Goal: Communication & Community: Answer question/provide support

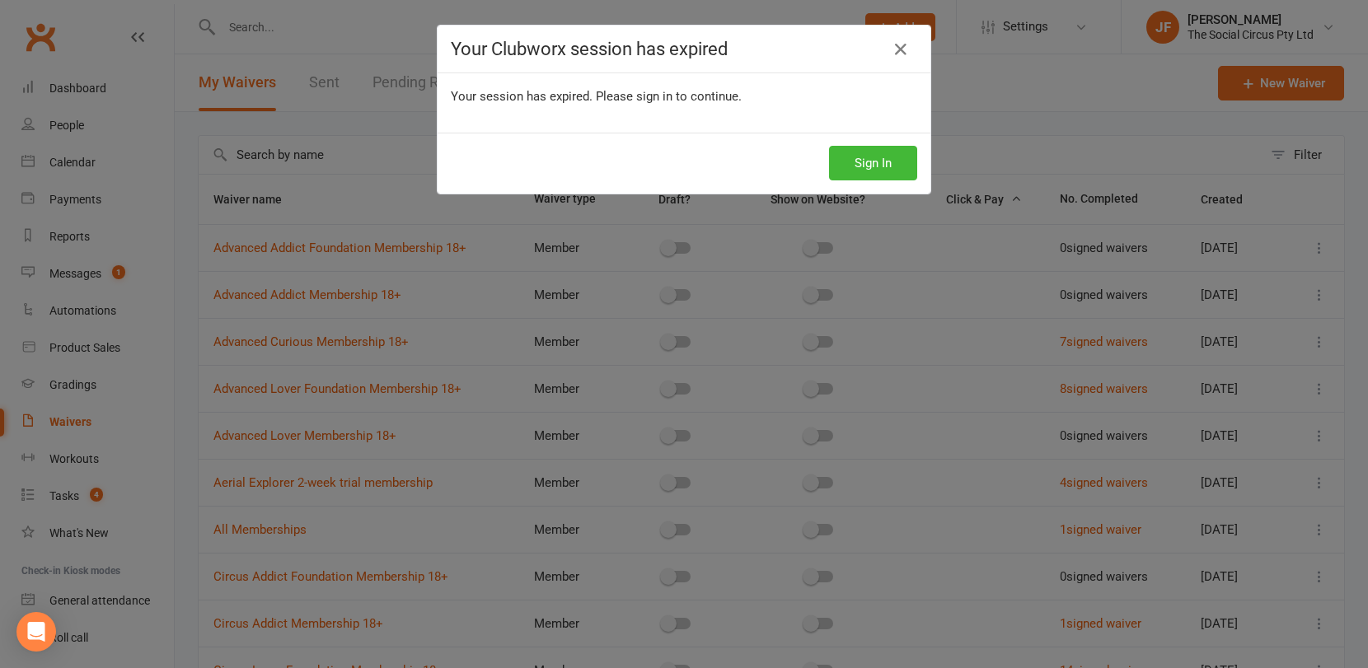
select select "100"
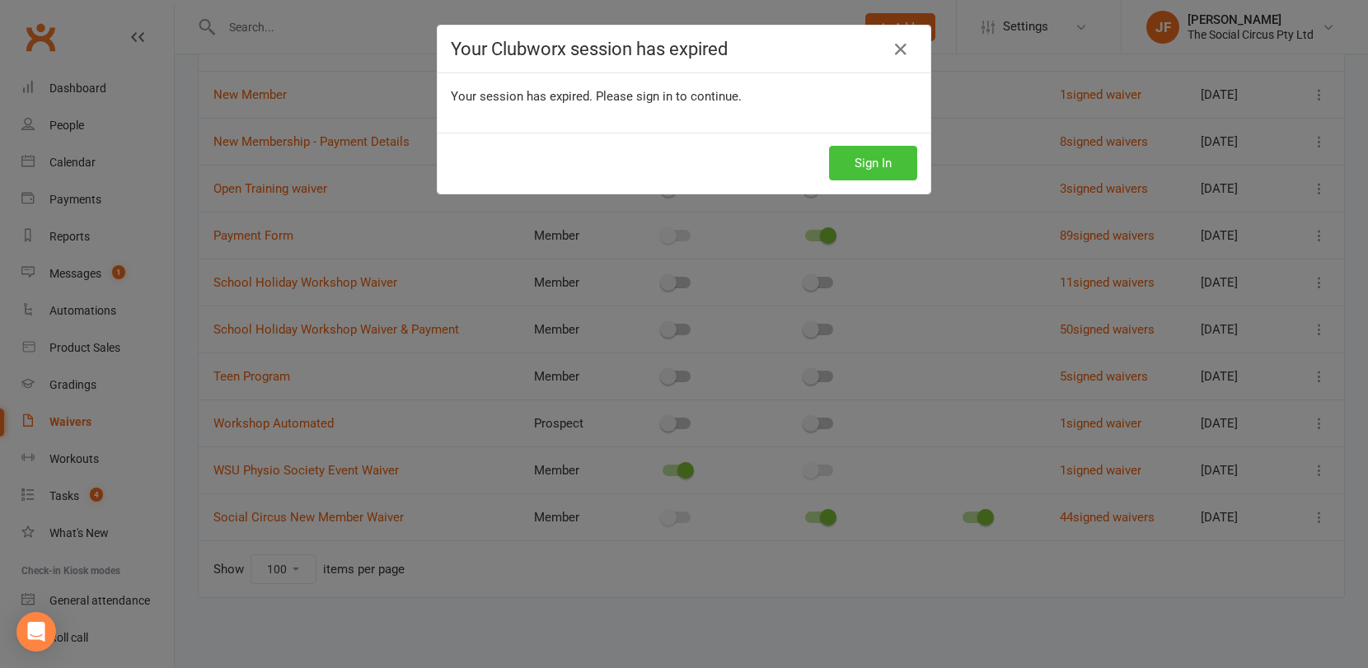
click at [893, 161] on button "Sign In" at bounding box center [873, 163] width 88 height 35
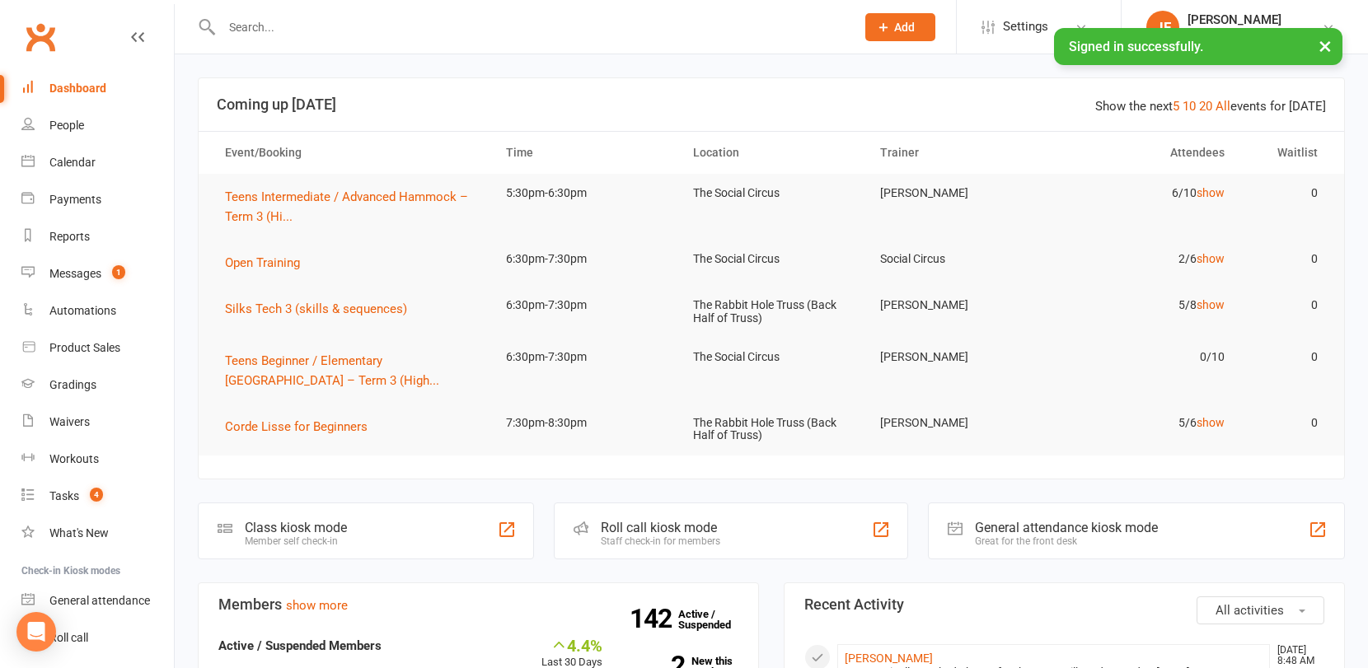
click at [349, 37] on input "text" at bounding box center [530, 27] width 627 height 23
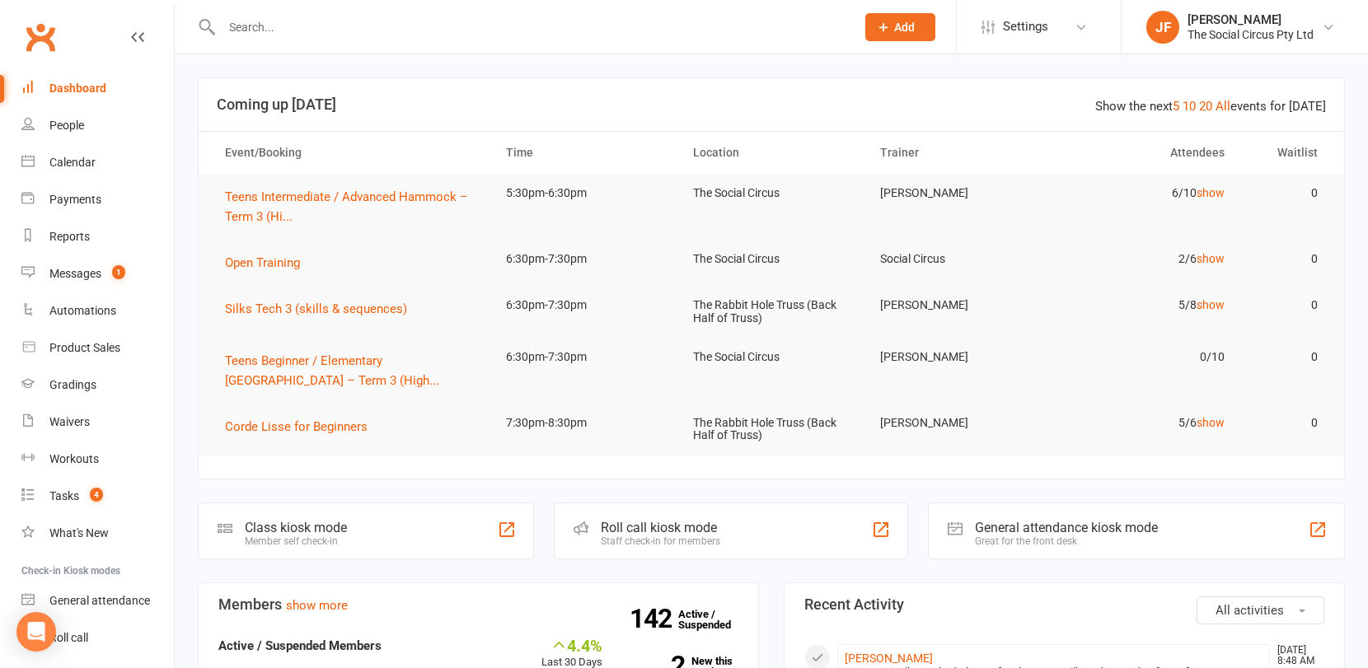
paste input "Ida_jasoh@yahoo.com.au"
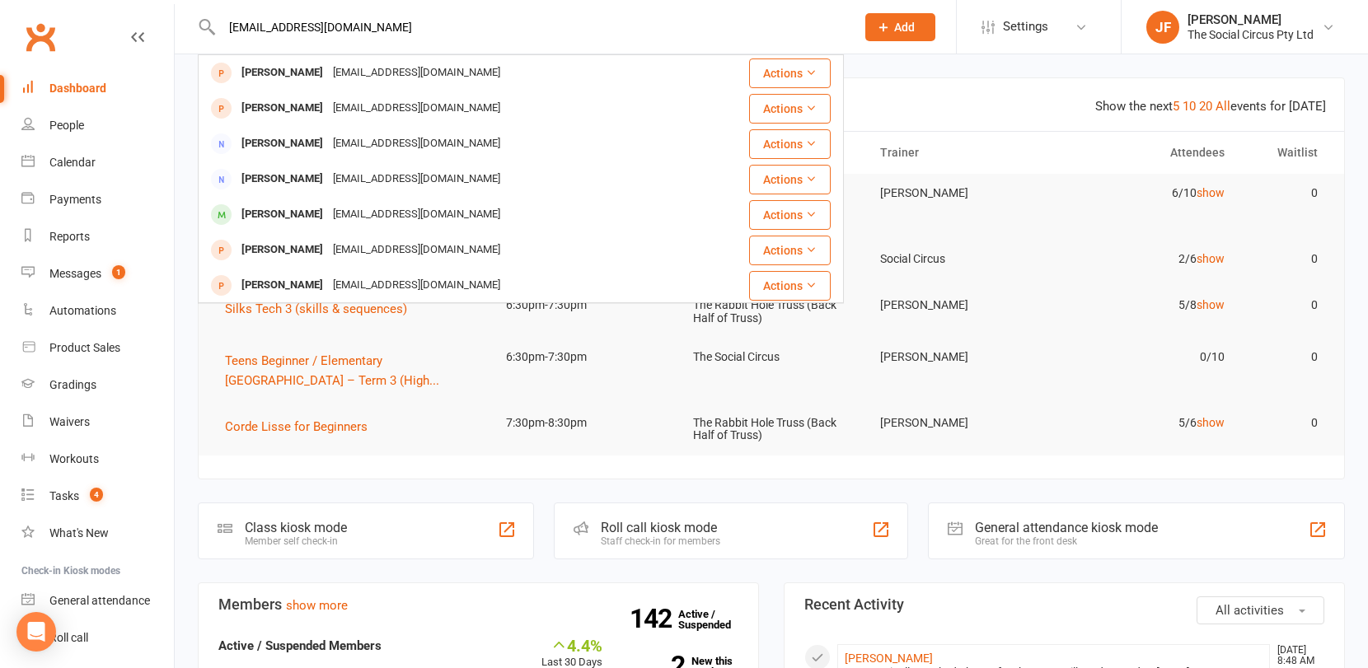
drag, startPoint x: 384, startPoint y: 31, endPoint x: 206, endPoint y: 31, distance: 178.0
click at [206, 31] on div "Ida_jasoh@yahoo.com.au Jan Gatti jmsakic@yahoo.com.au Actions Agata Lukic agata…" at bounding box center [521, 27] width 646 height 54
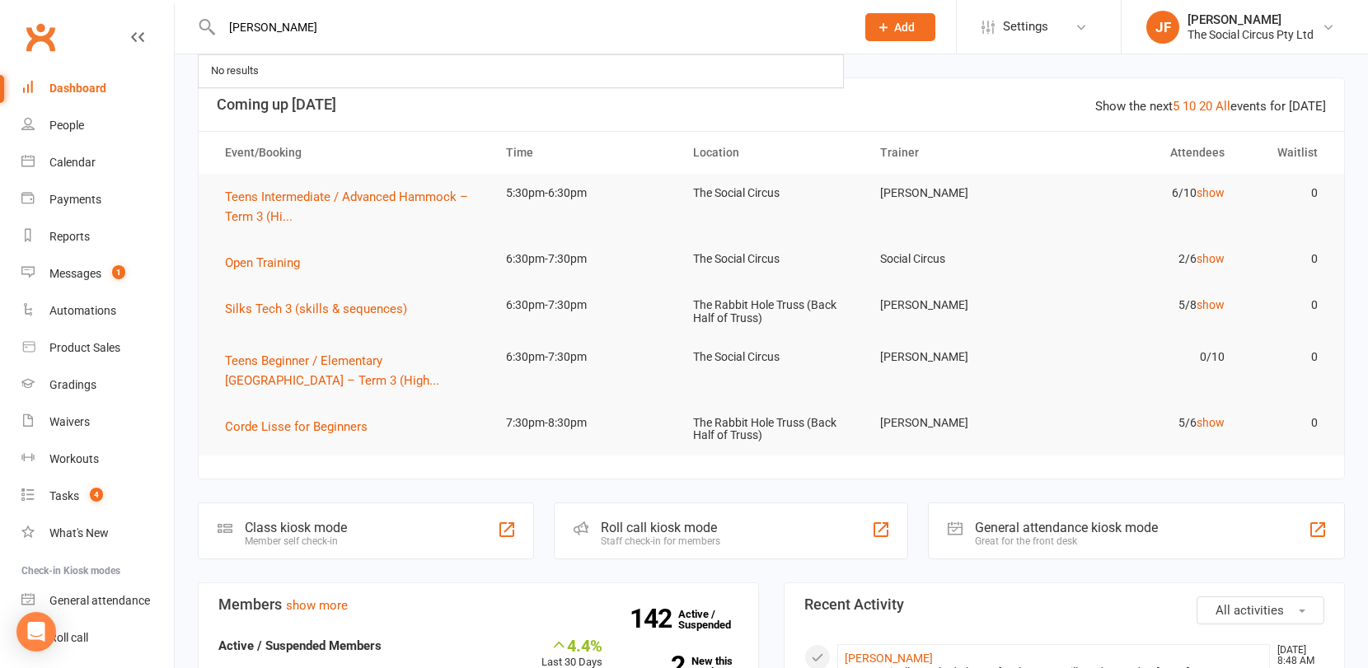
drag, startPoint x: 277, startPoint y: 33, endPoint x: 215, endPoint y: 33, distance: 61.8
click at [215, 33] on div "ida No results" at bounding box center [521, 27] width 646 height 54
paste input "413581120"
type input "413581120"
click at [74, 159] on div "Calendar" at bounding box center [72, 162] width 46 height 13
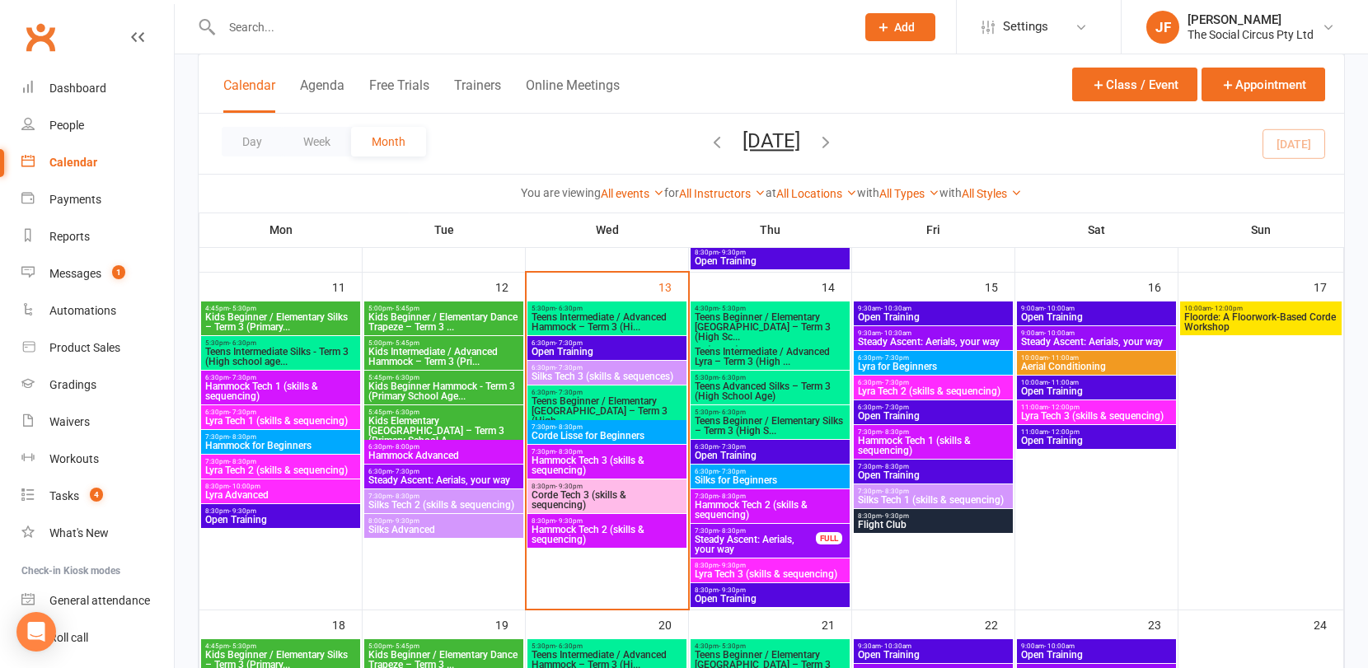
scroll to position [756, 0]
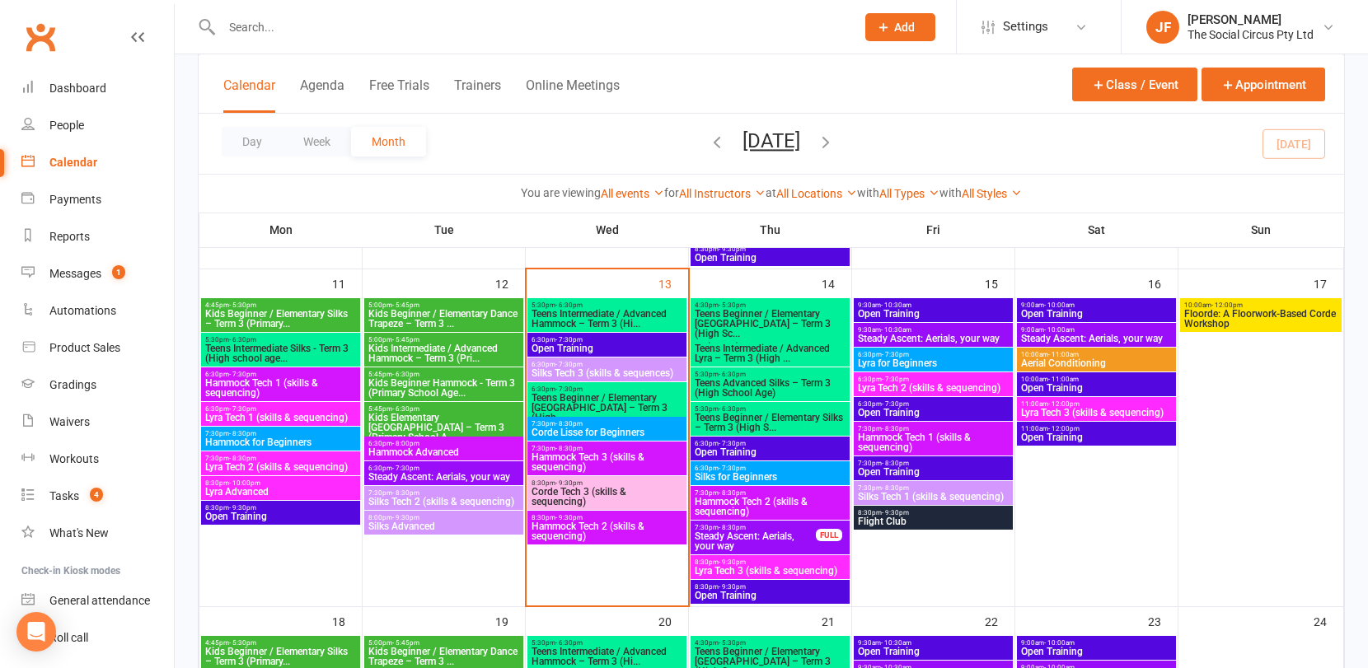
click at [425, 352] on span "Kids Intermediate / Advanced Hammock – Term 3 (Pri..." at bounding box center [444, 354] width 152 height 20
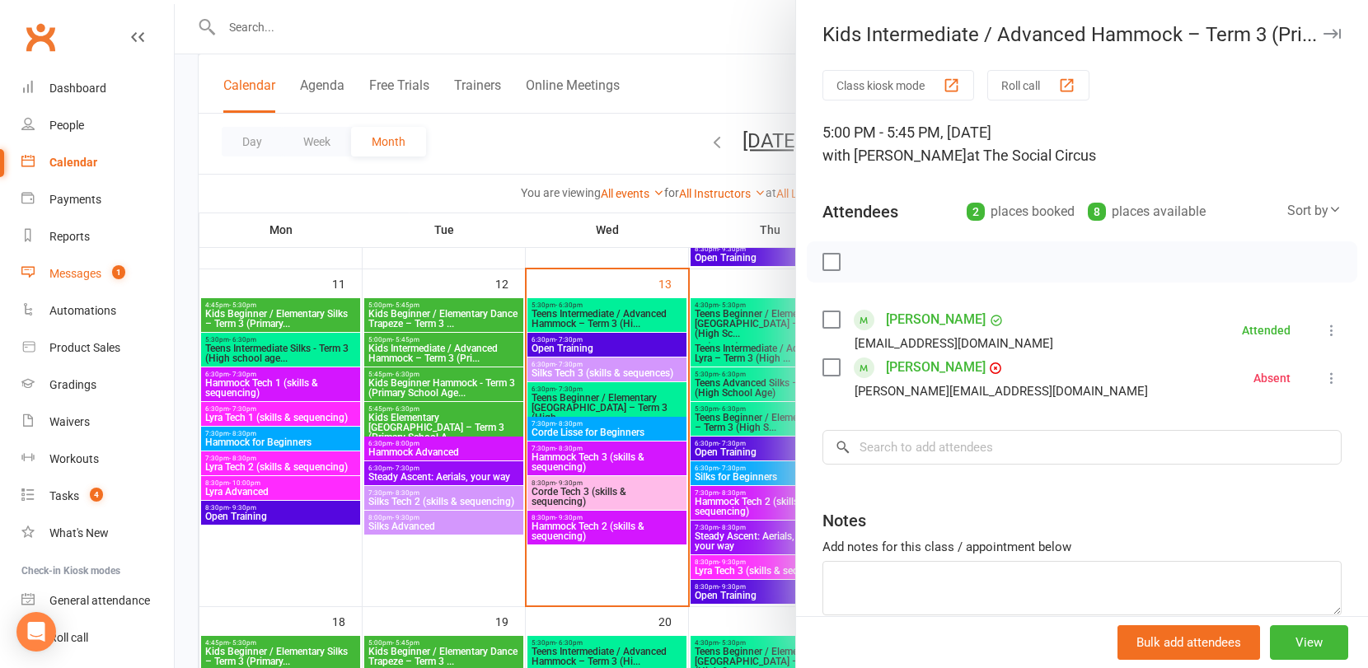
click at [97, 258] on link "Messages 1" at bounding box center [97, 273] width 152 height 37
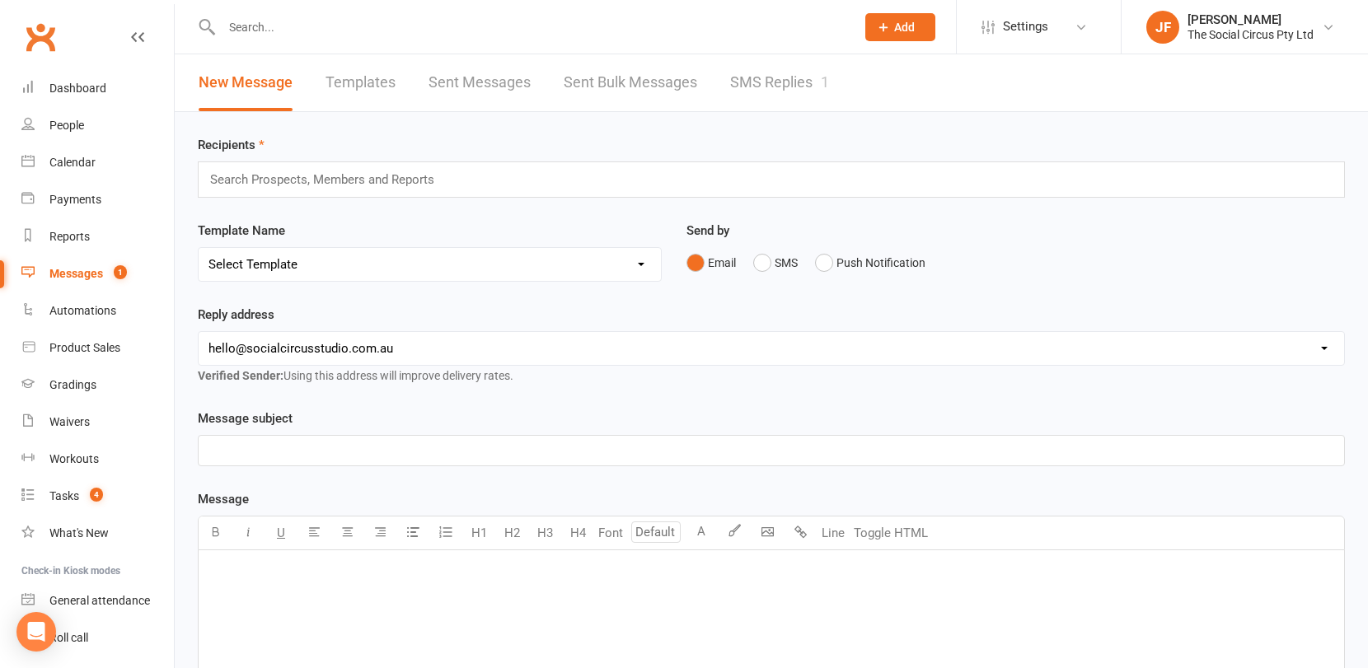
click at [739, 77] on link "SMS Replies 1" at bounding box center [779, 82] width 99 height 57
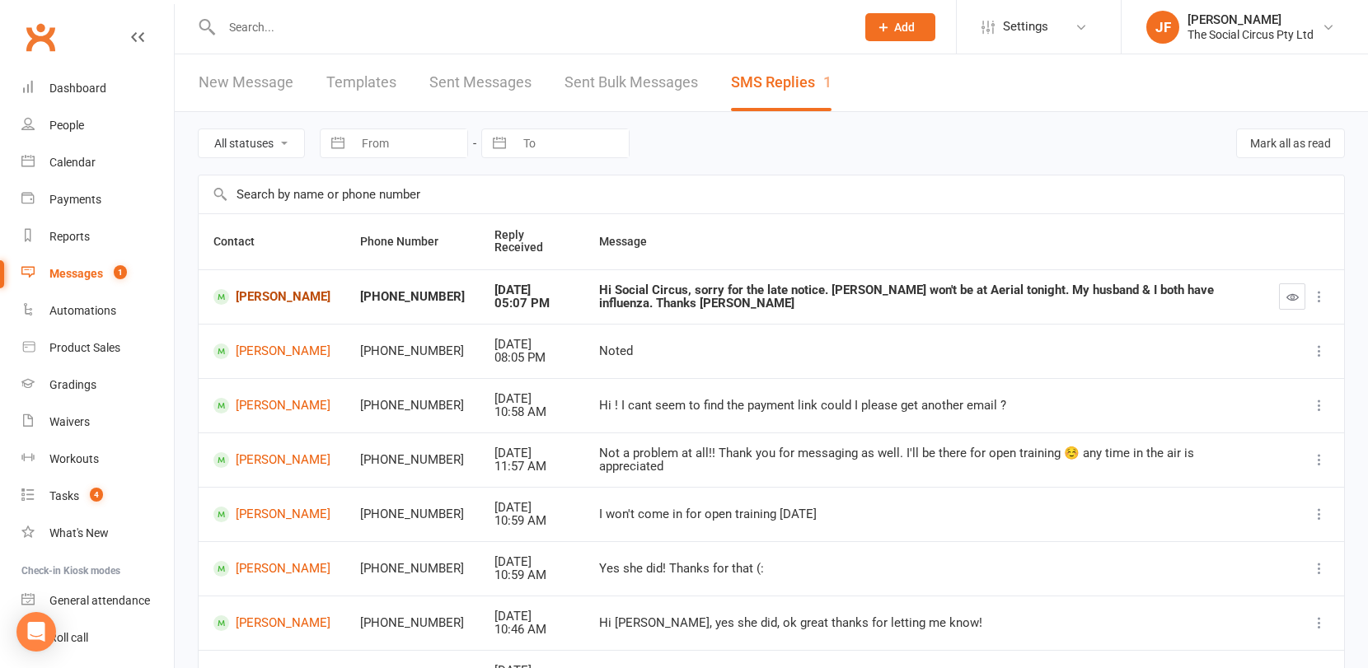
click at [305, 300] on link "Ella Kroehnert" at bounding box center [271, 297] width 117 height 16
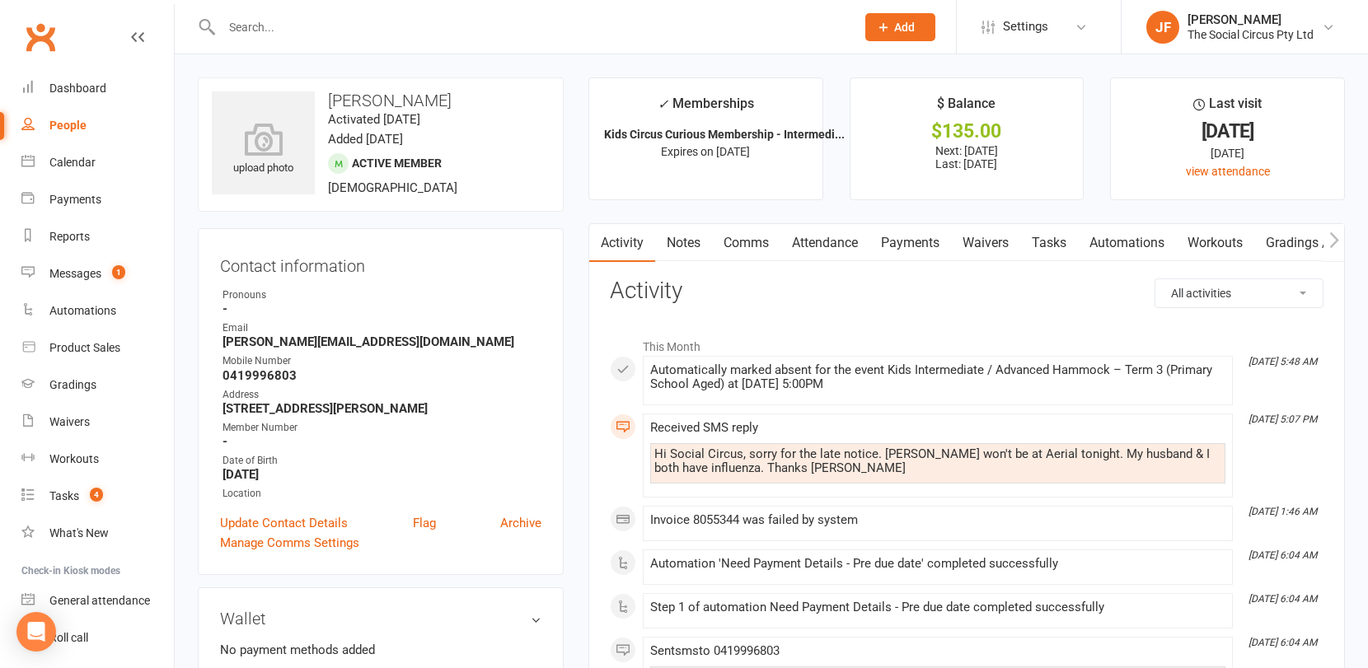
click at [742, 240] on link "Comms" at bounding box center [746, 243] width 68 height 38
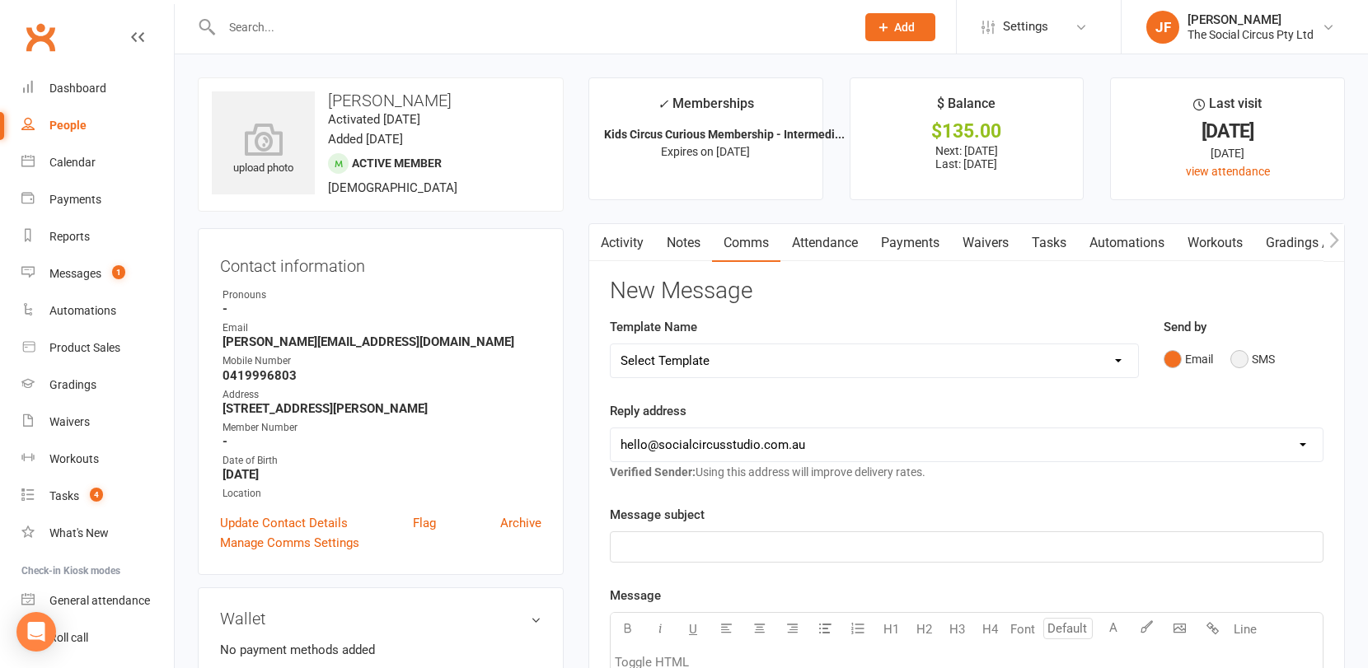
click at [1239, 358] on button "SMS" at bounding box center [1252, 359] width 45 height 31
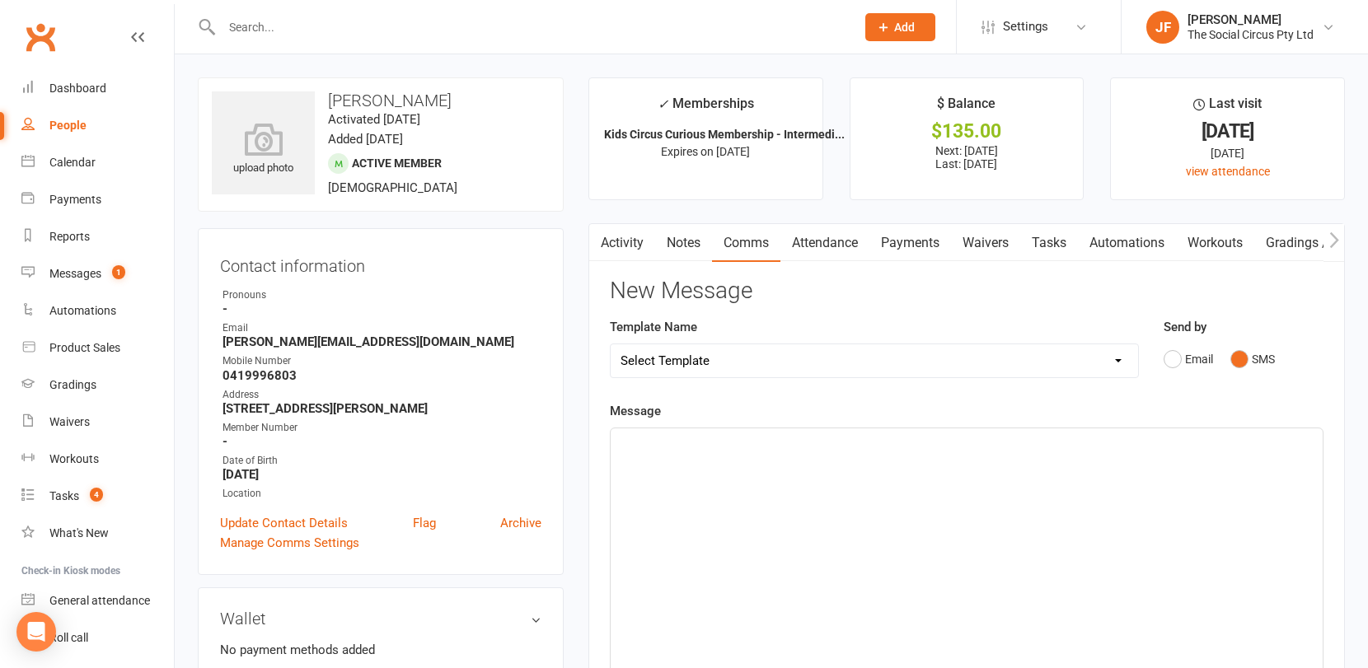
click at [793, 461] on div "﻿" at bounding box center [967, 552] width 712 height 247
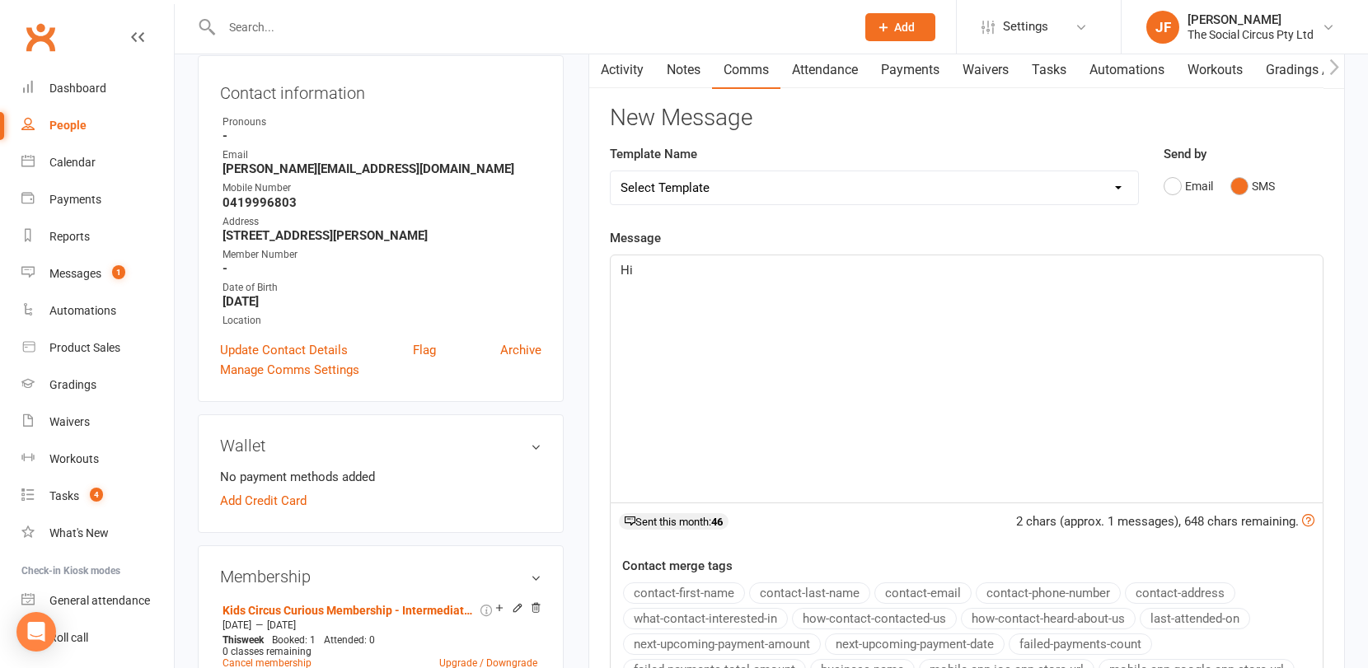
scroll to position [171, 0]
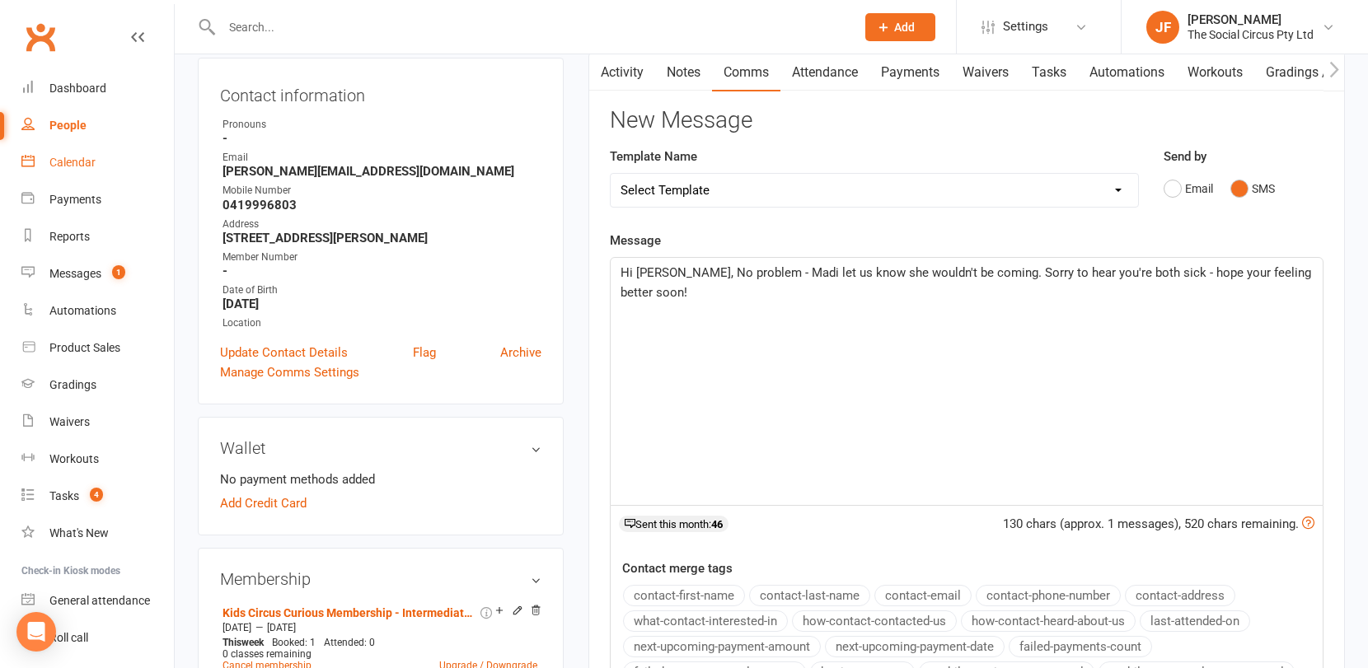
click at [64, 158] on div "Calendar" at bounding box center [72, 162] width 46 height 13
click at [739, 296] on p "Hi Kristine, No problem - Madi let us know she wouldn't be coming. Sorry to hea…" at bounding box center [967, 283] width 692 height 40
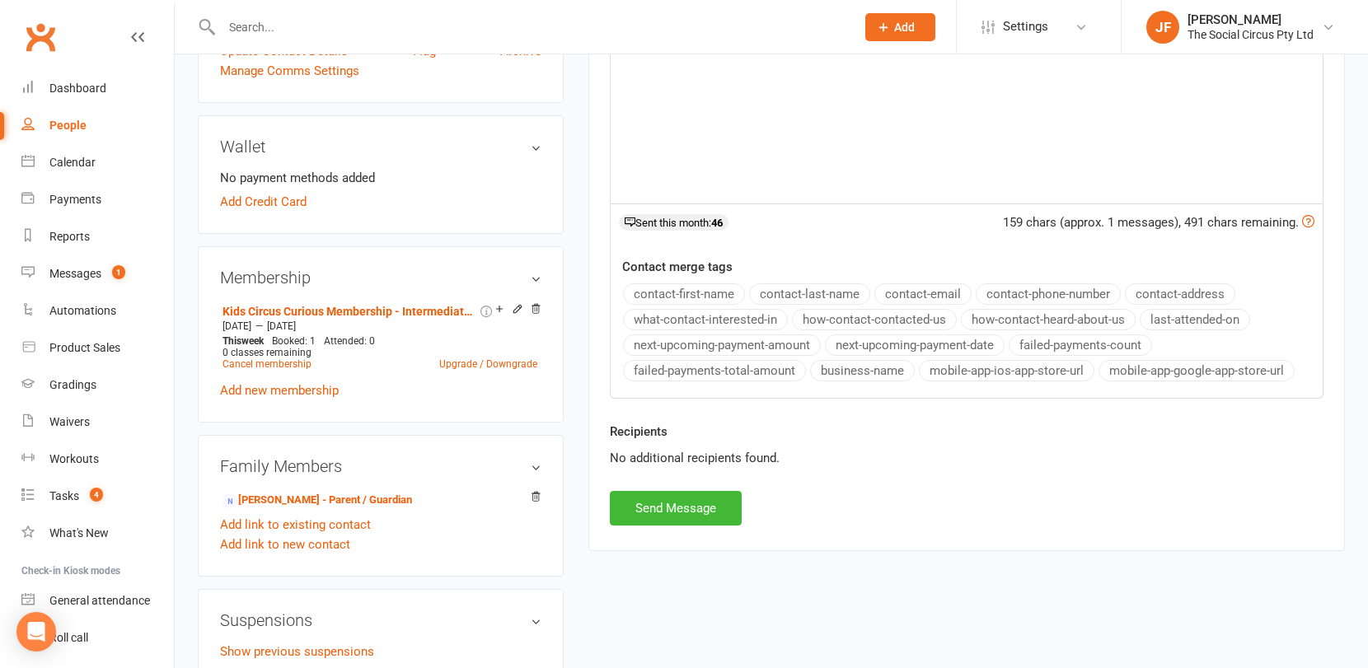
scroll to position [490, 0]
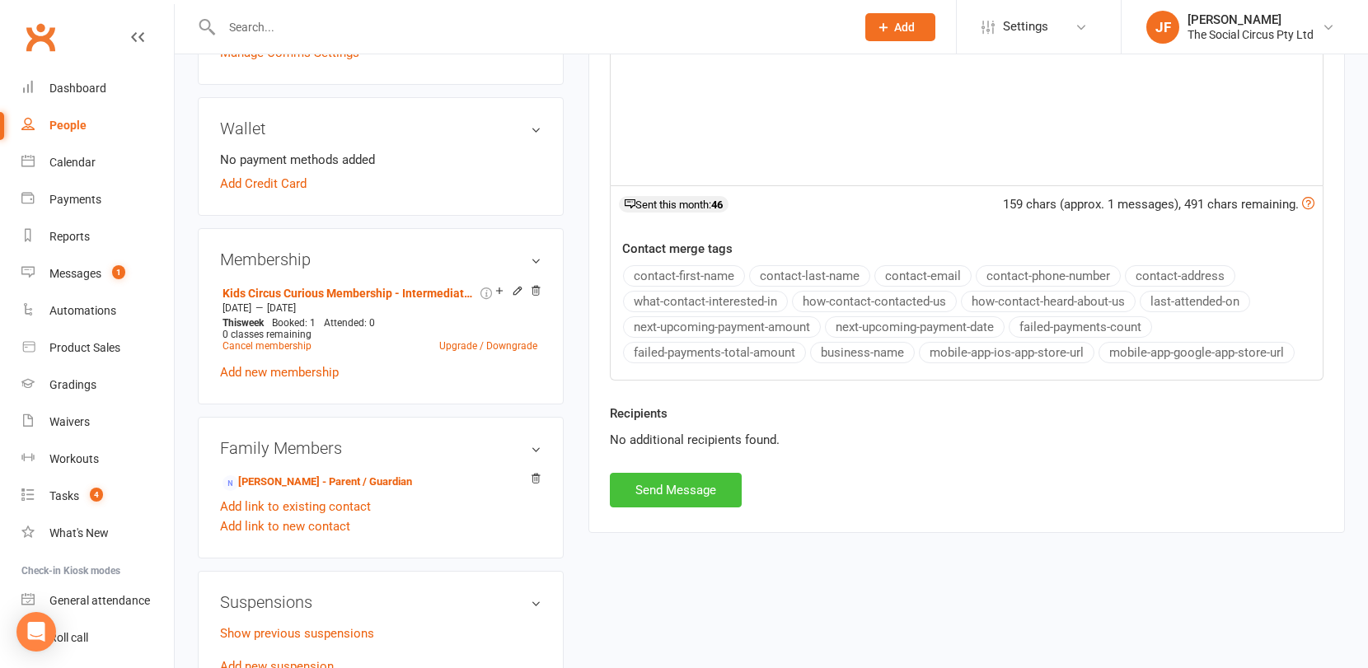
click at [678, 487] on button "Send Message" at bounding box center [676, 490] width 132 height 35
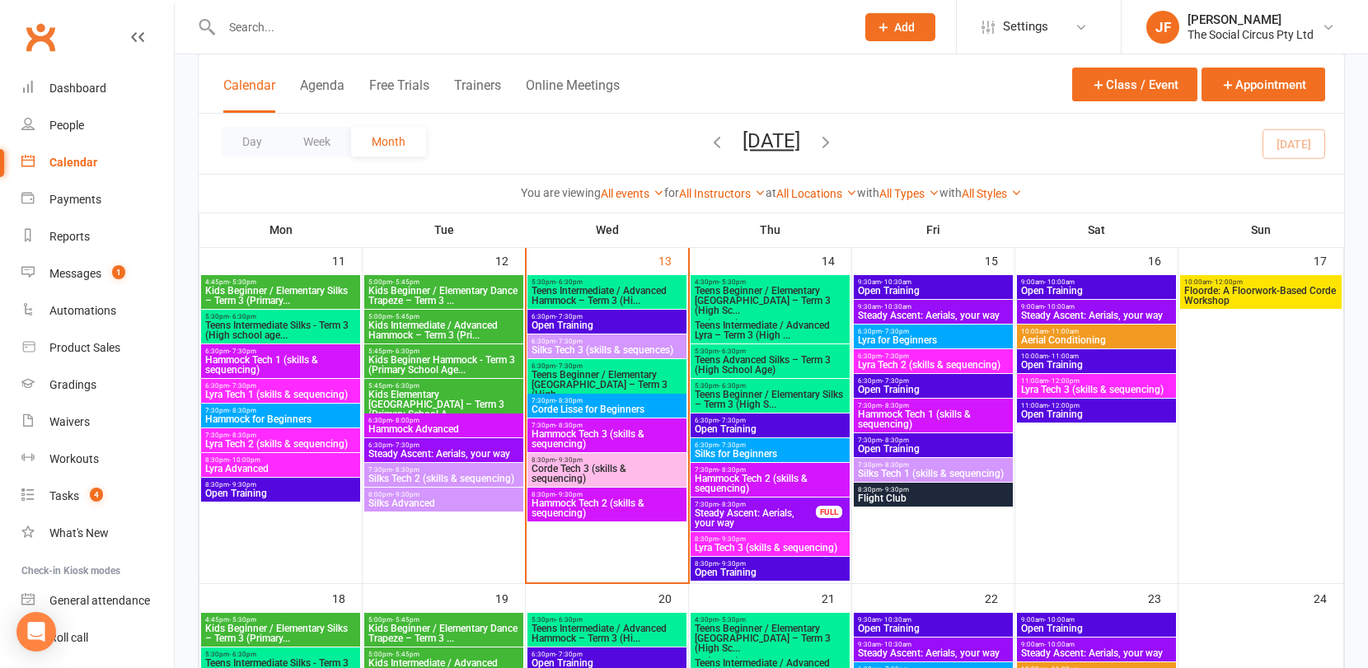
scroll to position [798, 0]
